Goal: Find contact information: Find contact information

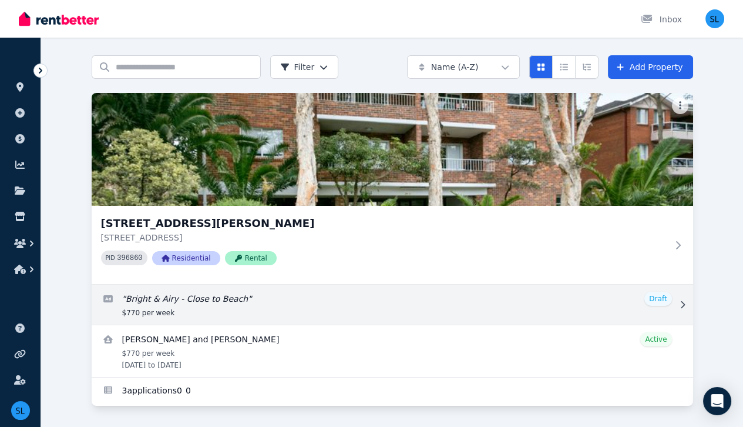
scroll to position [43, 0]
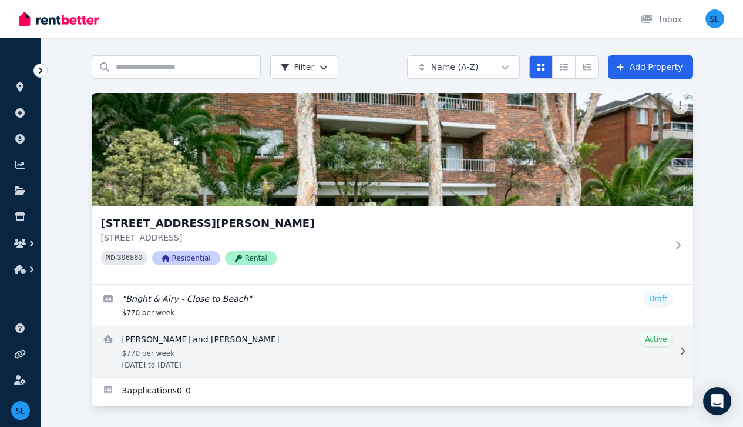
click at [137, 350] on link "View details for Brooke Barclay and Phoebe Chambers" at bounding box center [393, 351] width 602 height 52
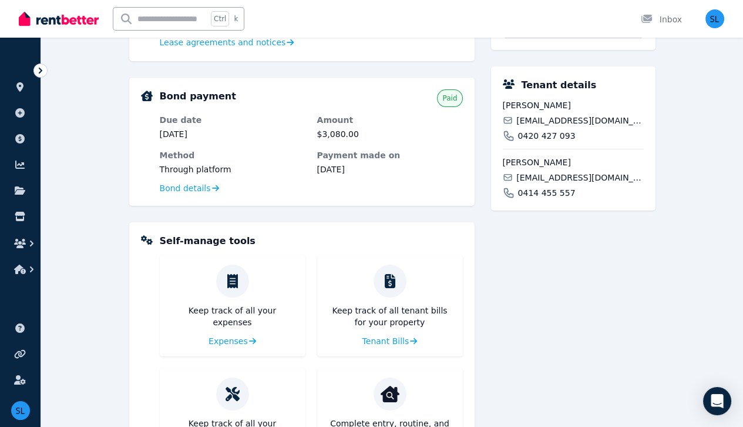
scroll to position [333, 0]
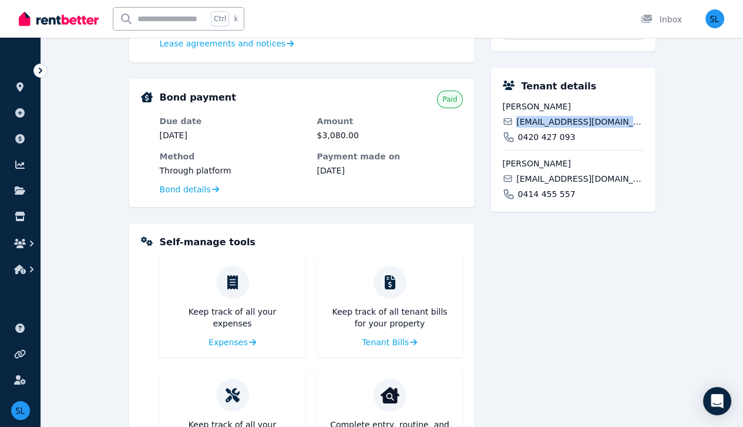
drag, startPoint x: 619, startPoint y: 136, endPoint x: 518, endPoint y: 140, distance: 101.2
click at [518, 128] on span "brookeabarclay@gmail.com" at bounding box center [580, 122] width 127 height 12
copy span "brookeabarclay@gmail.com"
drag, startPoint x: 635, startPoint y: 192, endPoint x: 518, endPoint y: 198, distance: 117.7
click at [518, 198] on div "Phoebe Chambers phoebs.chambers96@gmail.com 0414 455 557" at bounding box center [573, 175] width 141 height 50
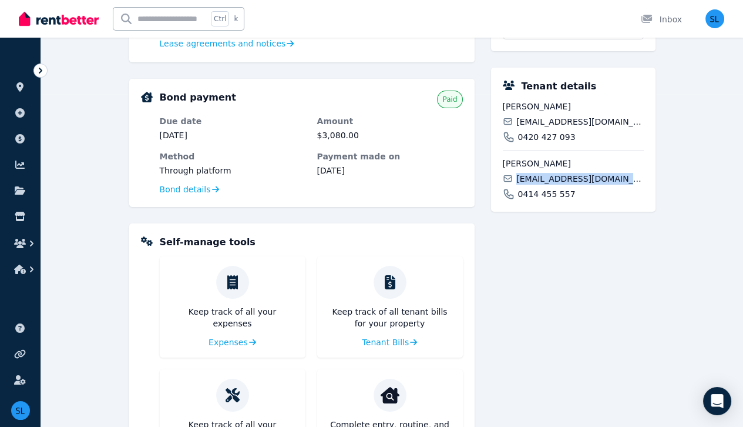
copy span "phoebs.chambers96@gmail.com"
